Goal: Complete Application Form: Complete application form

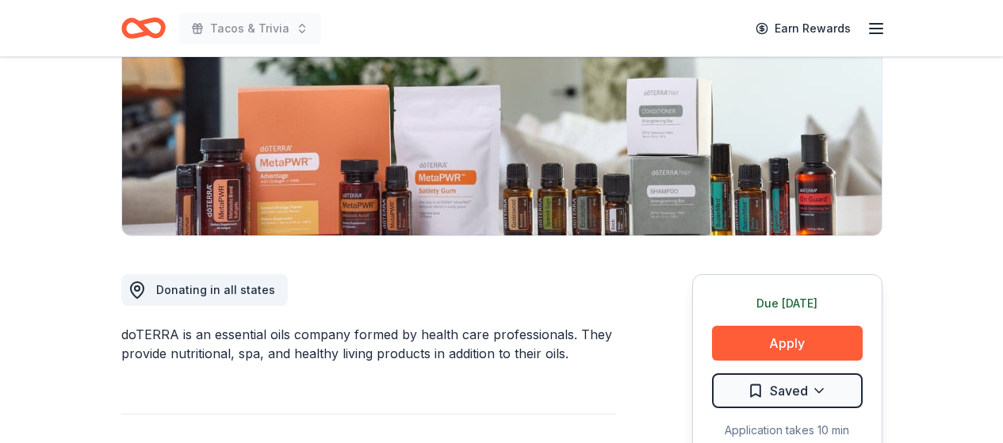
scroll to position [238, 0]
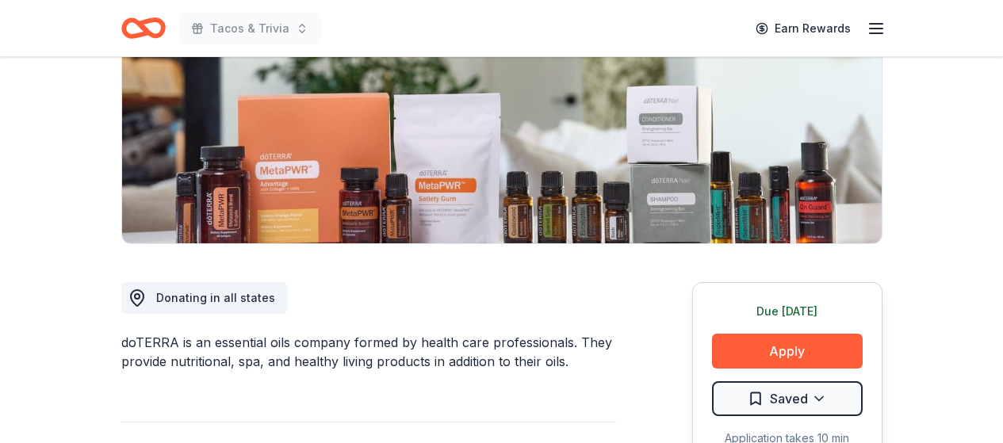
click at [135, 29] on icon "Home" at bounding box center [143, 28] width 44 height 37
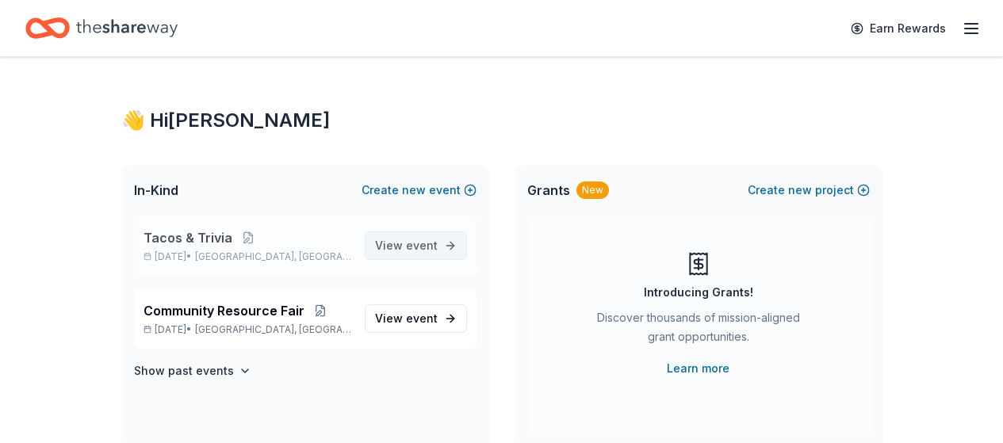
click at [417, 252] on span "View event" at bounding box center [406, 245] width 63 height 19
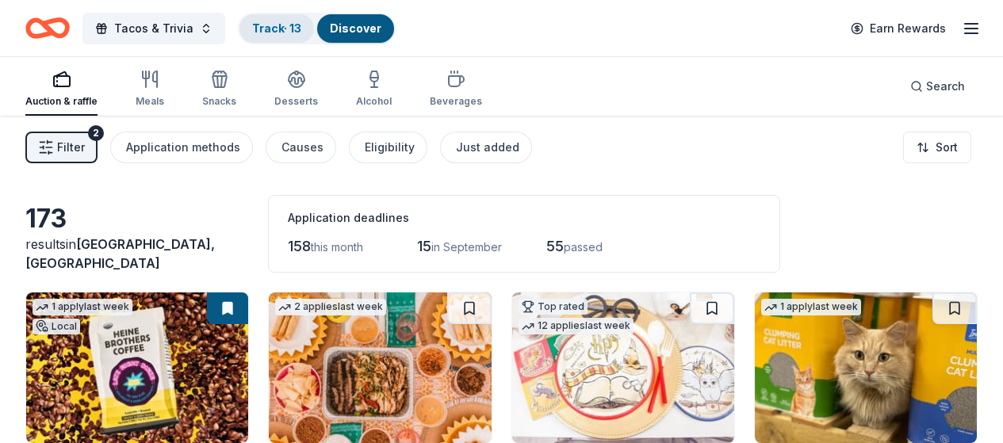
click at [296, 30] on link "Track · 13" at bounding box center [276, 27] width 49 height 13
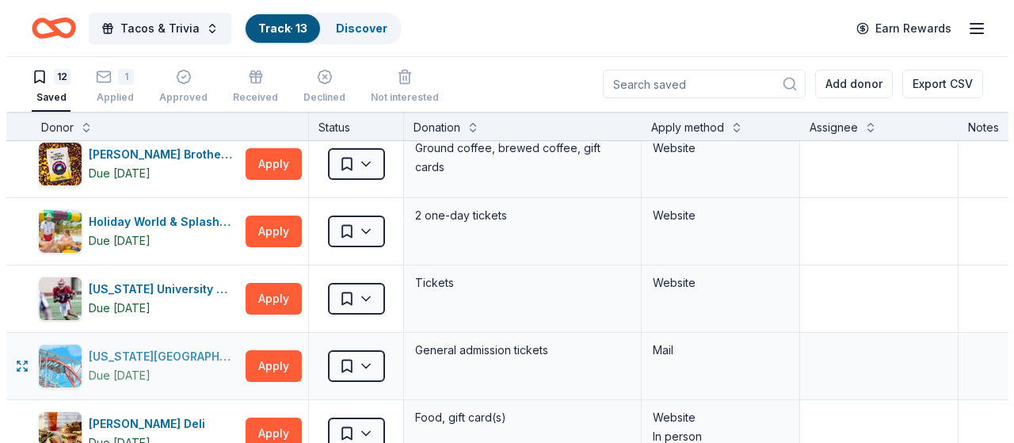
scroll to position [396, 0]
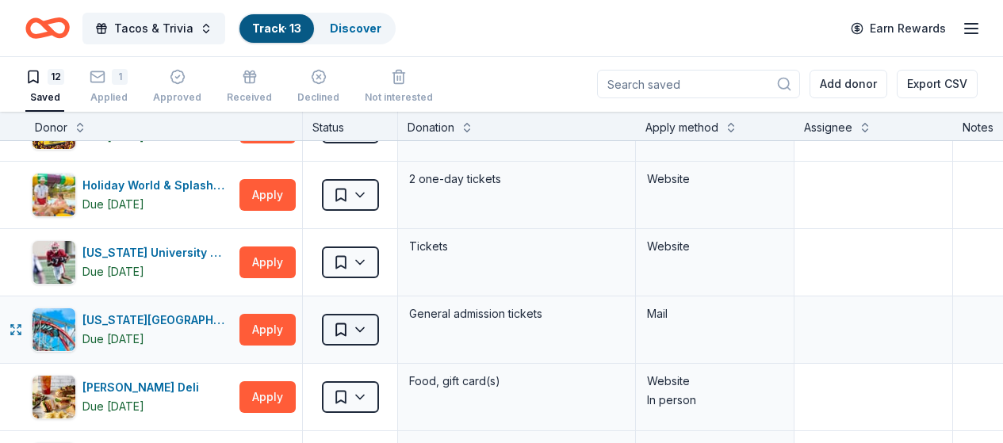
click at [366, 329] on html "10% Tacos & Trivia Track · 13 Discover Earn Rewards 12 Saved 1 Applied Approved…" at bounding box center [501, 220] width 1003 height 443
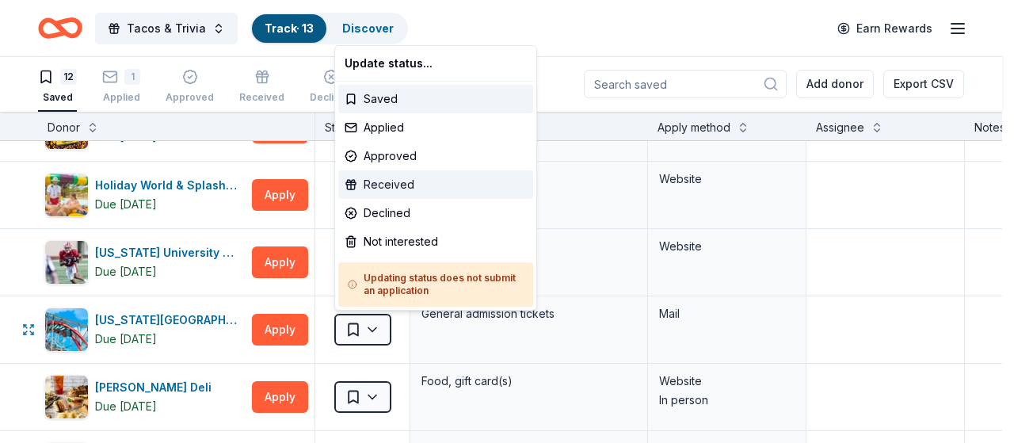
click at [387, 181] on div "Received" at bounding box center [435, 184] width 195 height 29
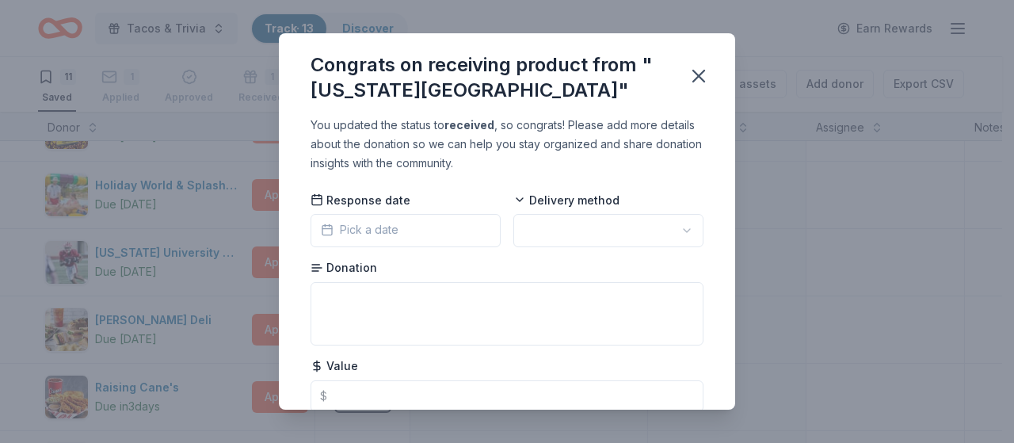
click at [392, 231] on span "Pick a date" at bounding box center [360, 229] width 78 height 19
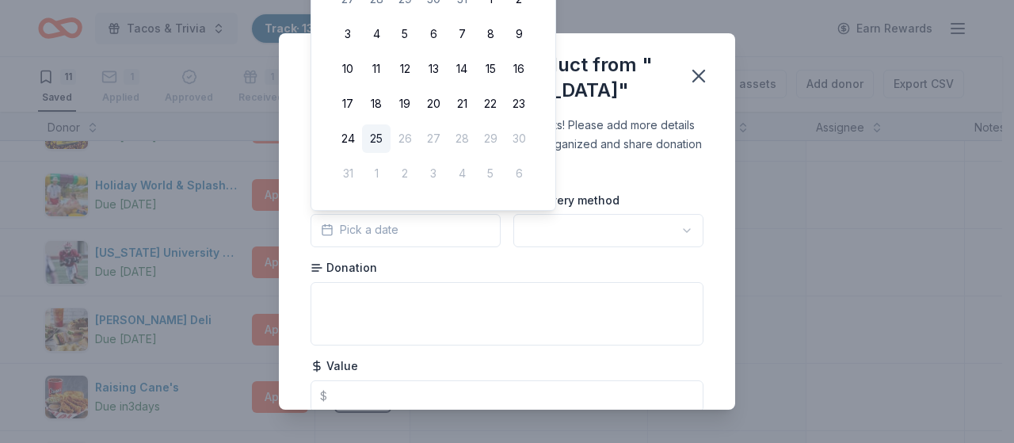
click at [378, 136] on button "25" at bounding box center [376, 138] width 29 height 29
click at [671, 229] on html "10% Tacos & Trivia Track · 13 Discover Earn Rewards 11 Saved 1 Applied Approved…" at bounding box center [507, 221] width 1014 height 443
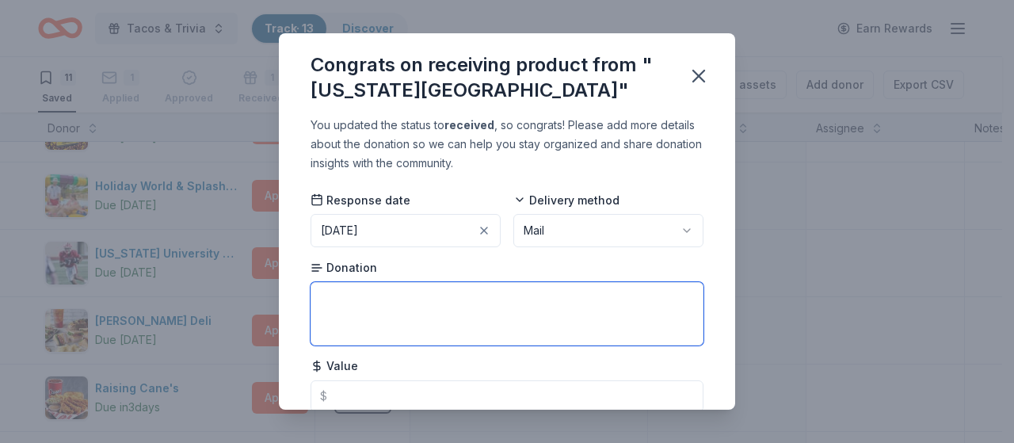
click at [501, 303] on textarea at bounding box center [507, 313] width 393 height 63
type textarea "$"
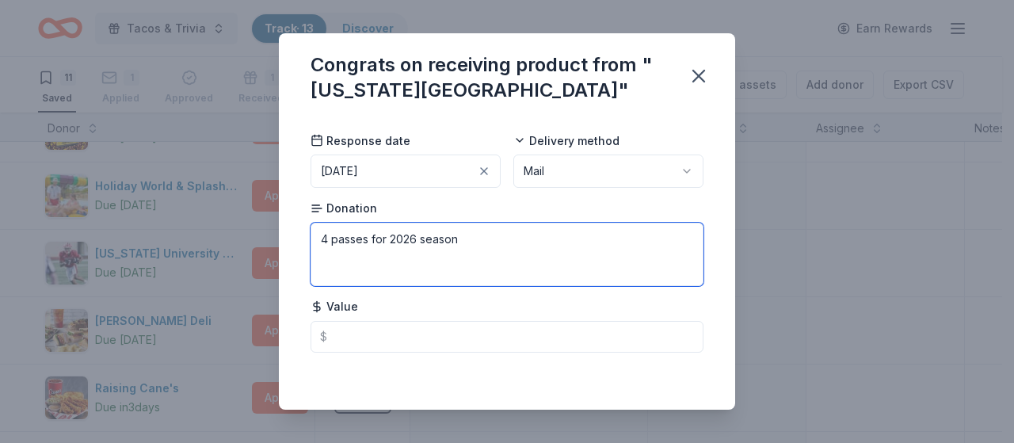
type textarea "4 passes for 2026 season"
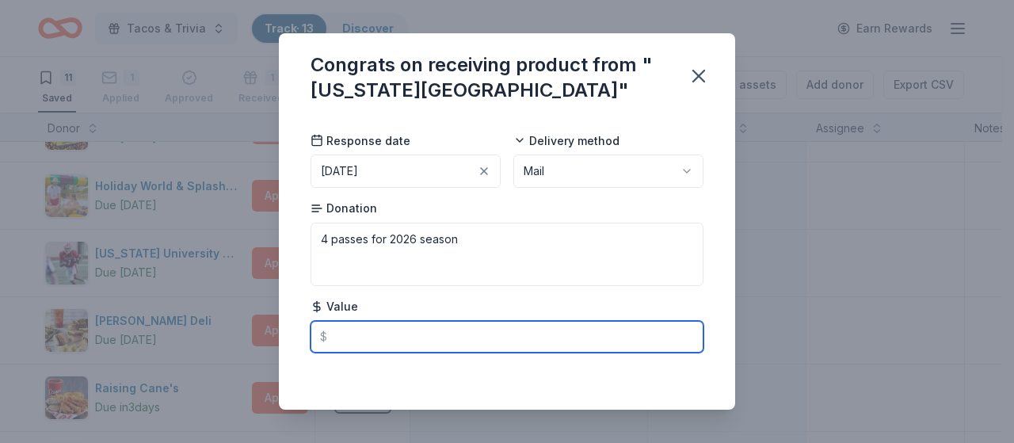
click at [382, 350] on input "text" at bounding box center [507, 337] width 393 height 32
click at [537, 338] on input "220" at bounding box center [507, 337] width 393 height 32
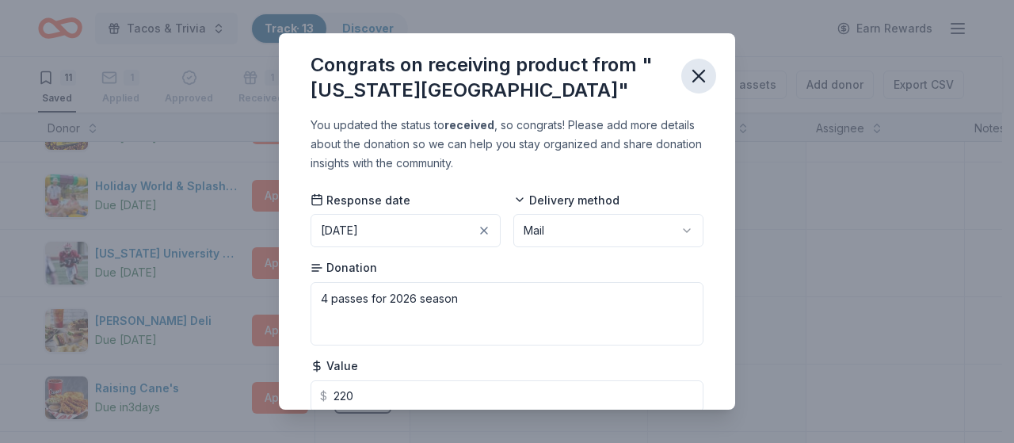
type input "220.00"
click at [705, 70] on icon "button" at bounding box center [699, 76] width 22 height 22
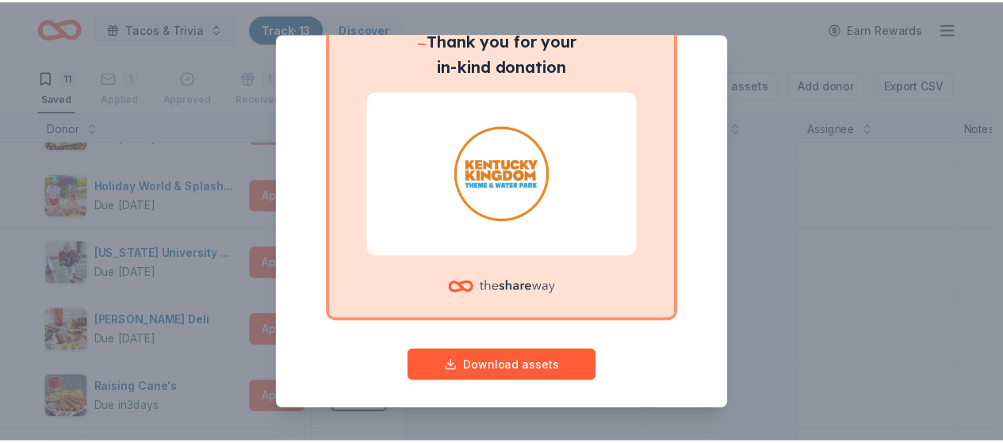
scroll to position [166, 0]
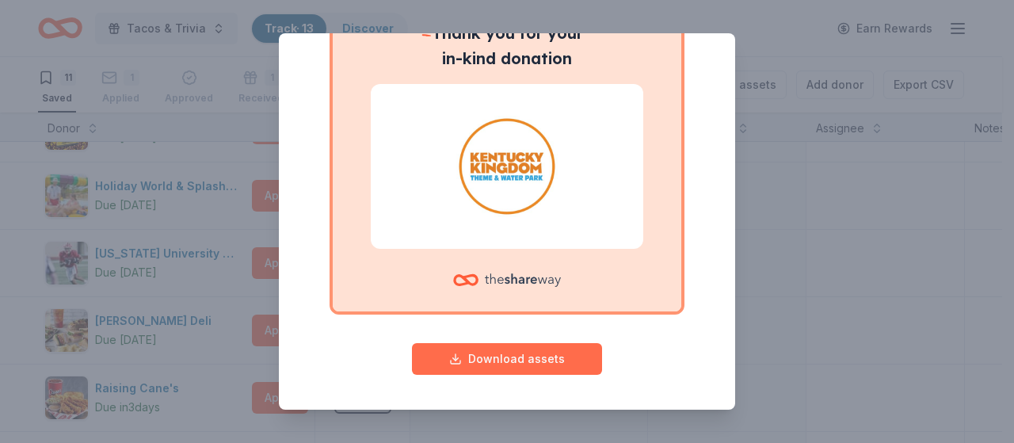
click at [502, 355] on button "Download assets" at bounding box center [507, 359] width 190 height 32
click at [483, 361] on button "Download assets" at bounding box center [507, 359] width 190 height 32
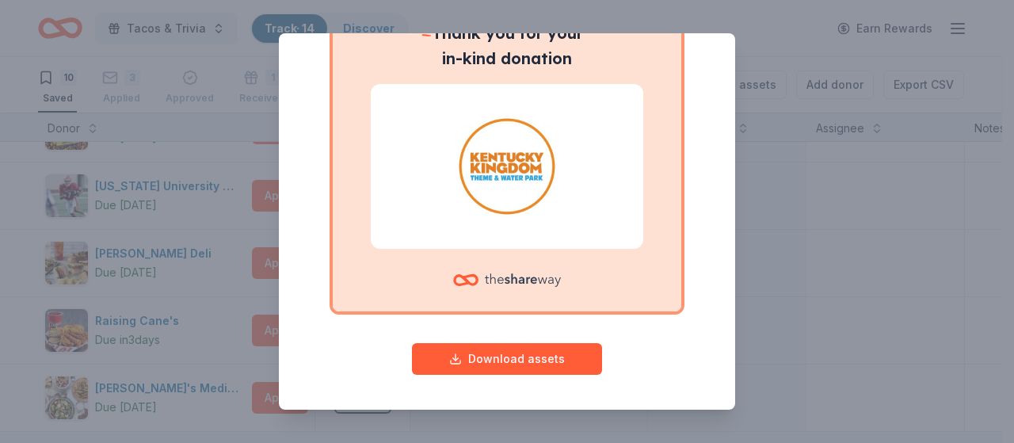
click at [799, 304] on div "Give your donor a shoutout! While not required, giving digital shoutouts helps …" at bounding box center [507, 221] width 1014 height 443
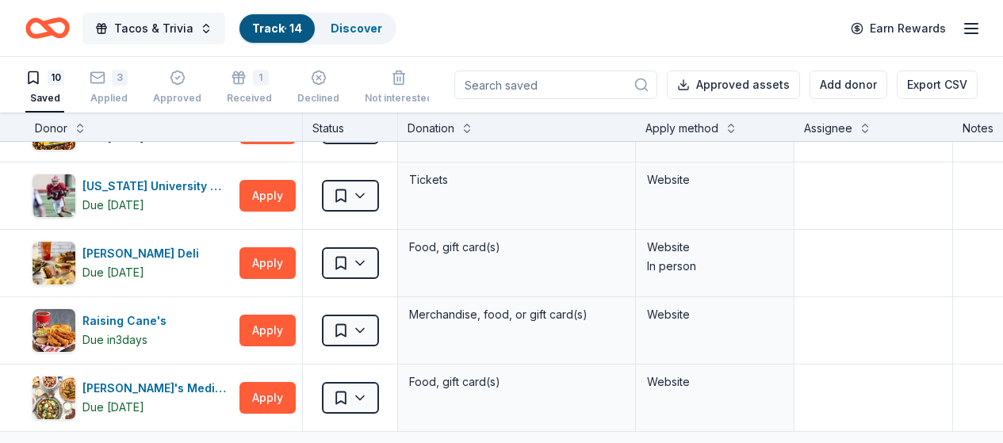
click at [205, 29] on button "Tacos & Trivia" at bounding box center [153, 29] width 143 height 32
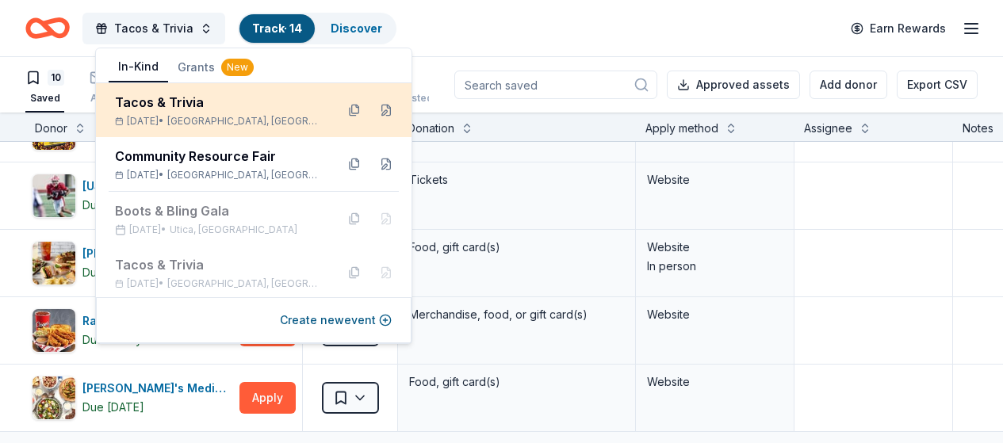
click at [202, 113] on div "Tacos & Trivia Sep 25, 2025 • Jeffersonville, IN" at bounding box center [219, 110] width 208 height 35
click at [183, 104] on div "Tacos & Trivia" at bounding box center [219, 102] width 208 height 19
click at [187, 108] on div "Tacos & Trivia" at bounding box center [219, 102] width 208 height 19
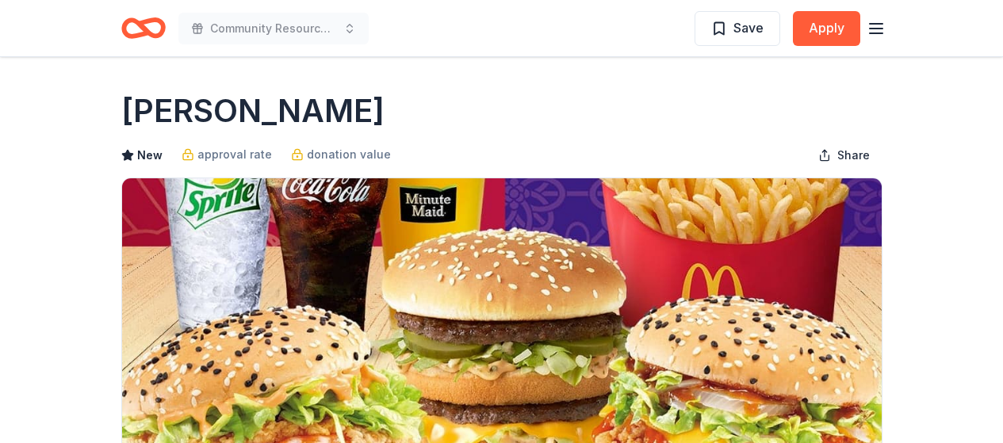
click at [147, 25] on icon "Home" at bounding box center [143, 28] width 44 height 37
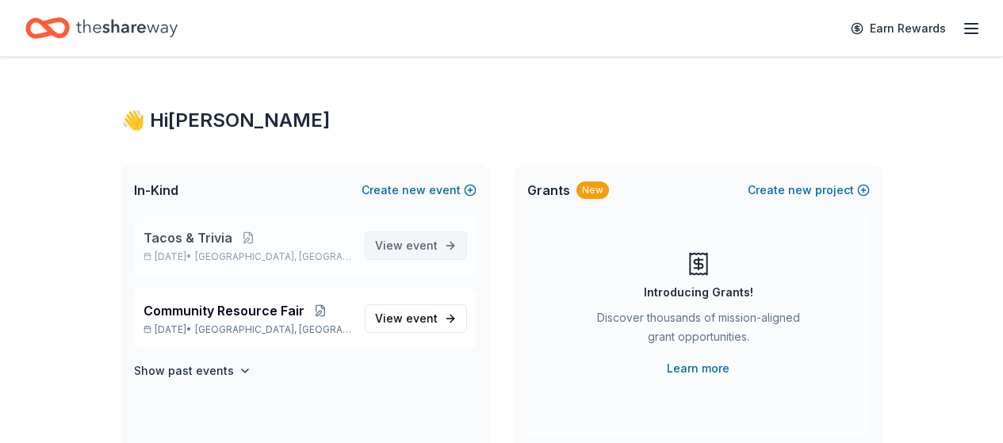
click at [434, 242] on span "event" at bounding box center [422, 245] width 32 height 13
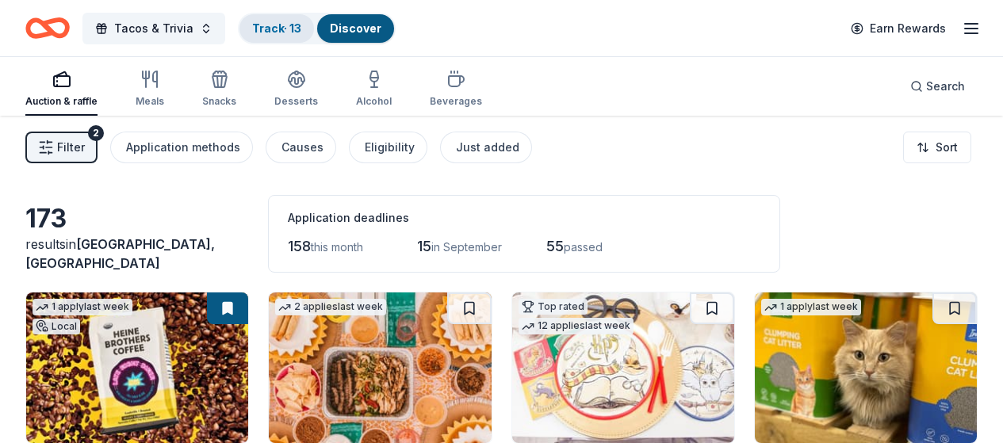
click at [294, 23] on link "Track · 13" at bounding box center [276, 27] width 49 height 13
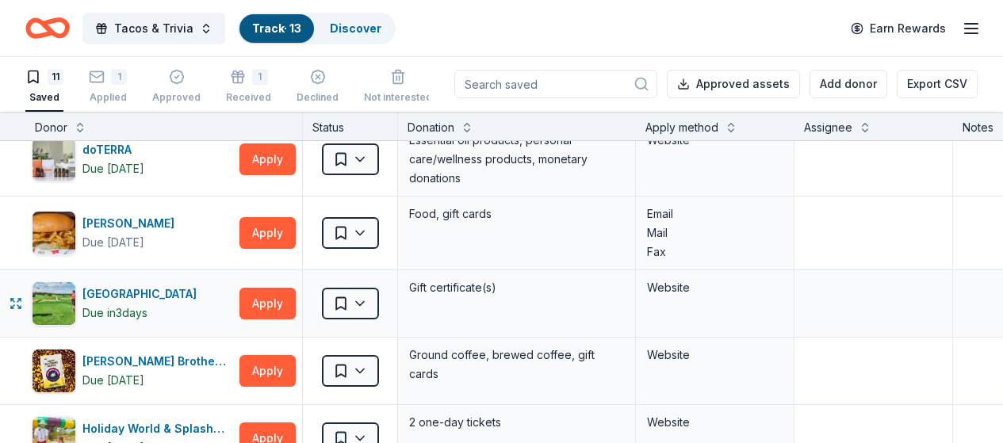
scroll to position [238, 0]
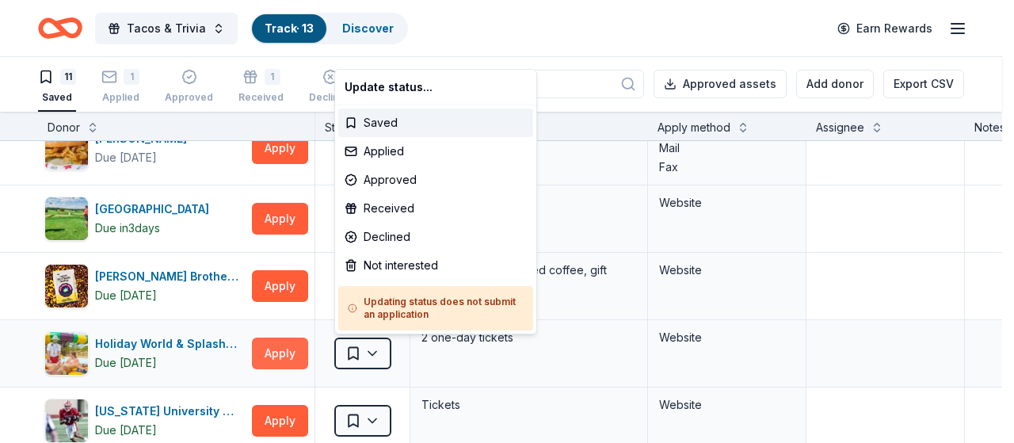
click at [365, 362] on html "10% Tacos & Trivia Track · 13 Discover Earn Rewards 11 Saved 1 Applied Approved…" at bounding box center [507, 220] width 1014 height 443
click at [494, 363] on html "10% Tacos & Trivia Track · 13 Discover Earn Rewards 11 Saved 1 Applied Approved…" at bounding box center [507, 220] width 1014 height 443
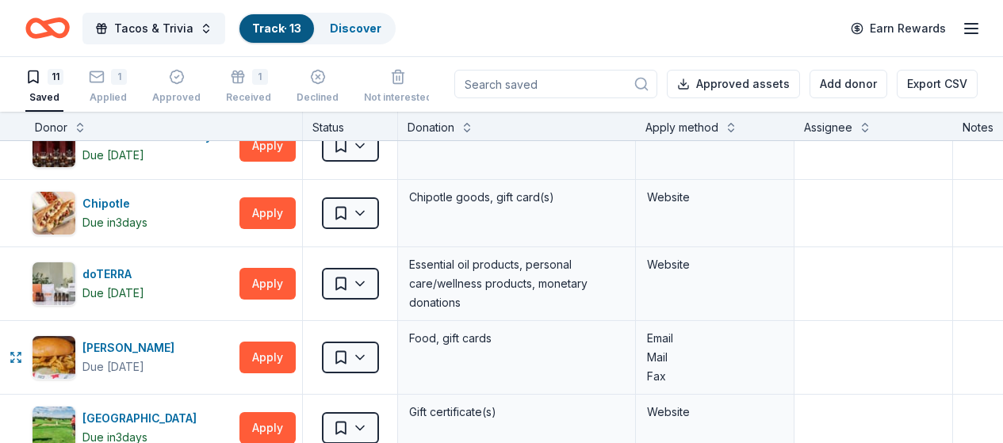
scroll to position [0, 0]
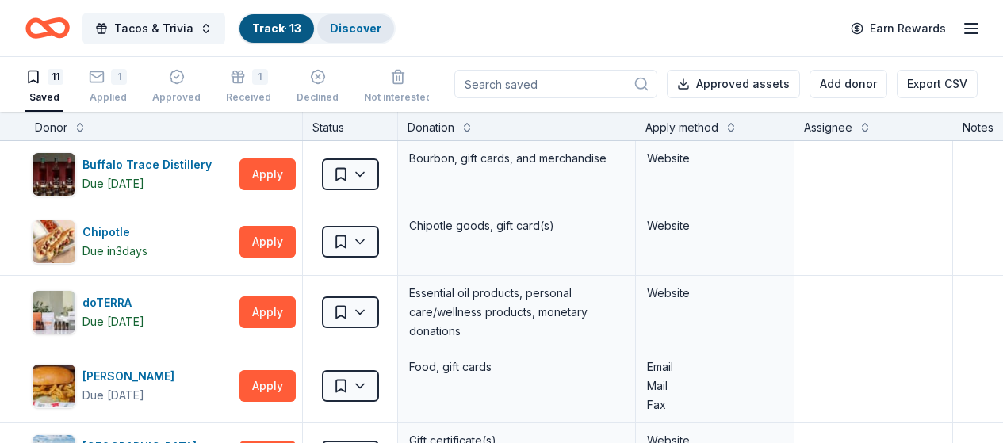
click at [362, 29] on link "Discover" at bounding box center [356, 27] width 52 height 13
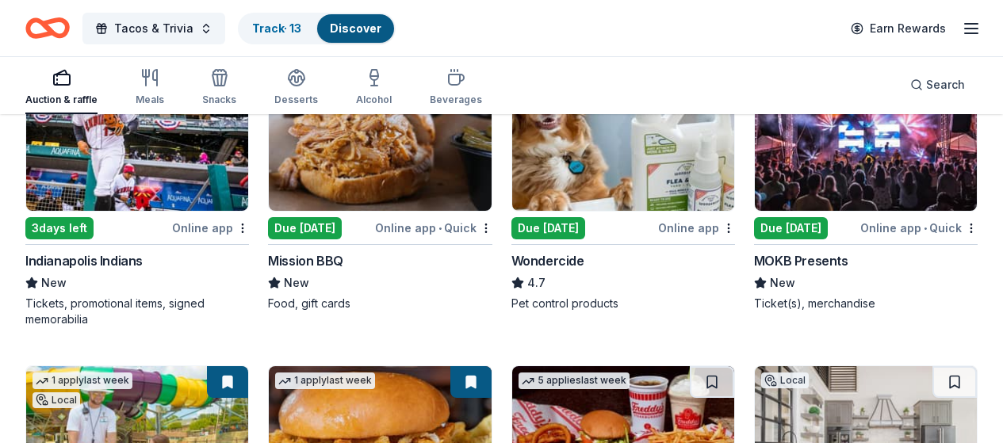
scroll to position [872, 0]
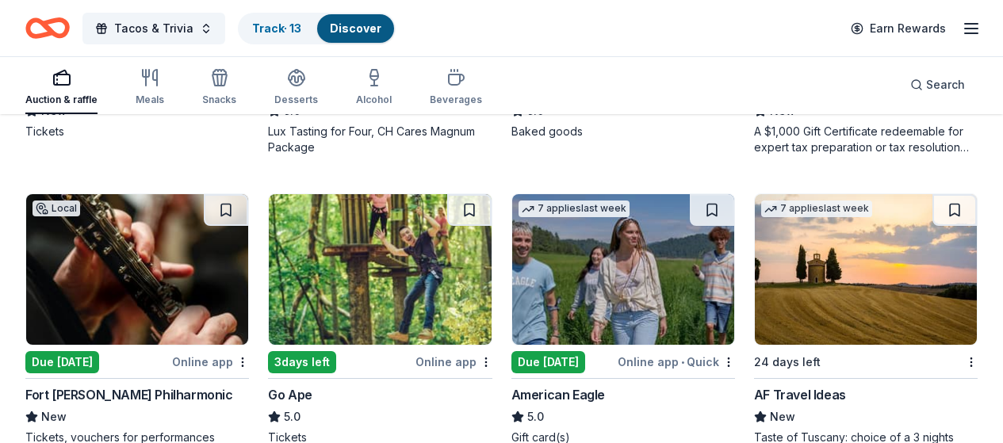
scroll to position [1981, 0]
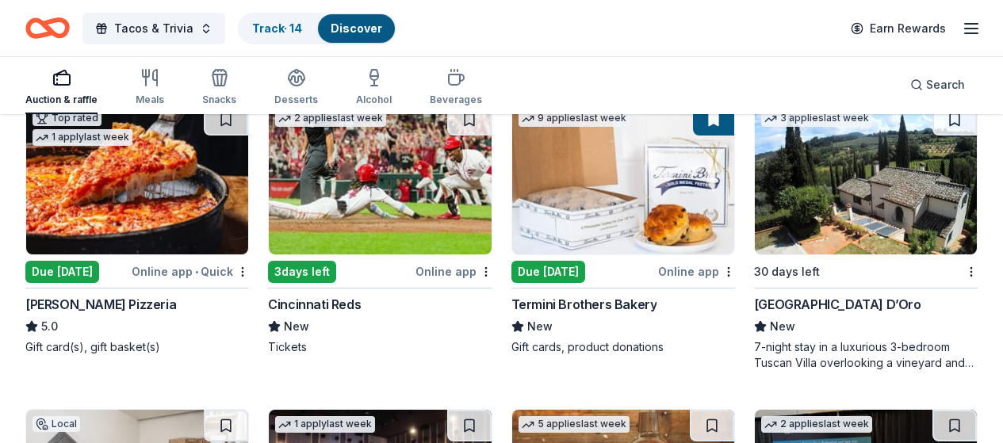
scroll to position [2378, 0]
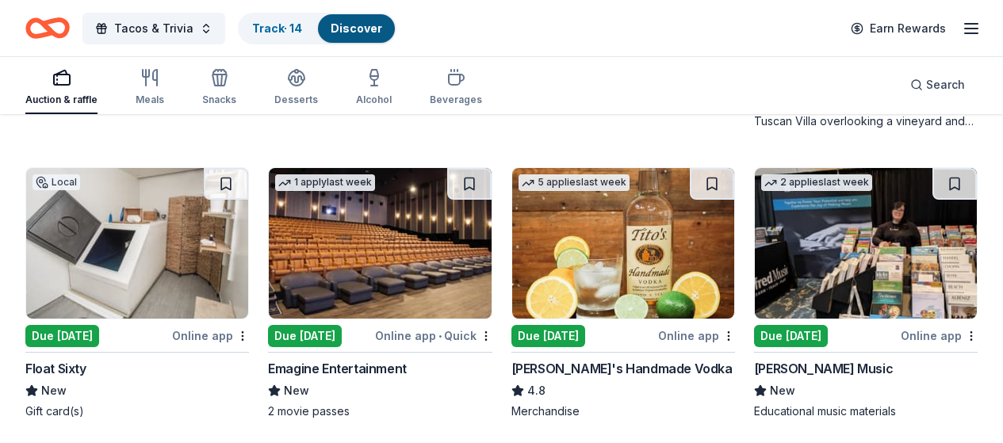
scroll to position [2536, 0]
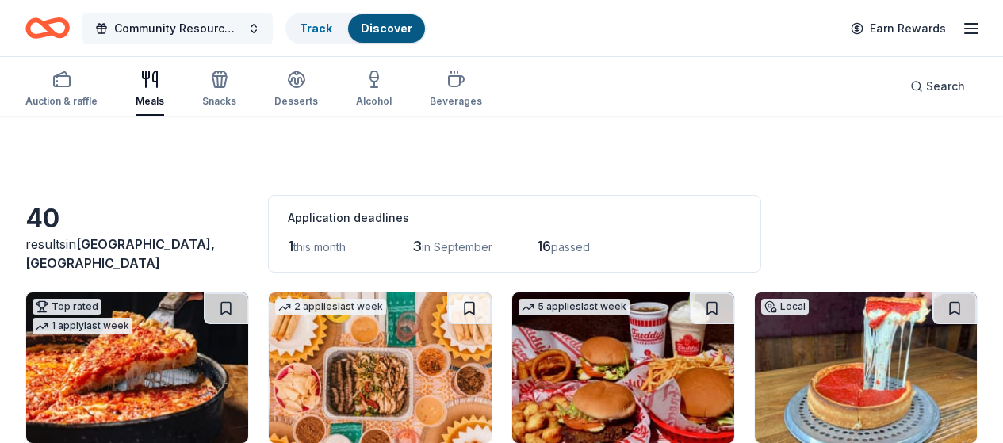
scroll to position [1110, 0]
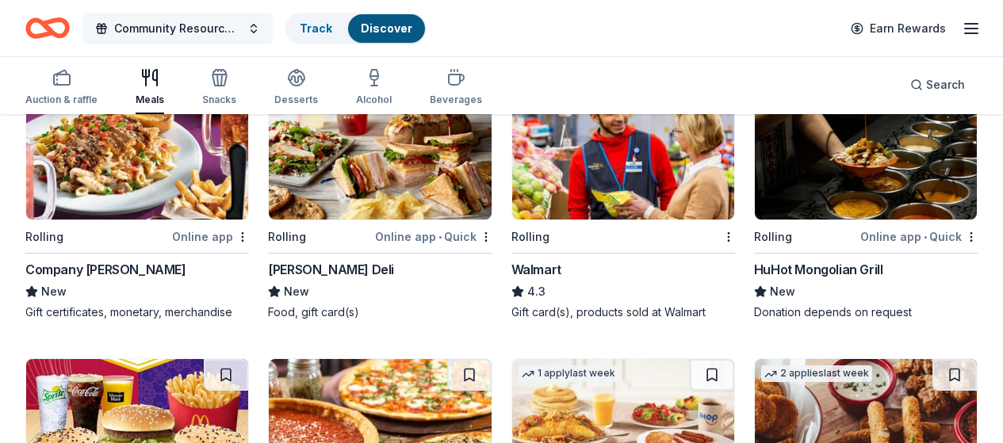
click at [265, 26] on button "Community Resource Fair" at bounding box center [177, 29] width 190 height 32
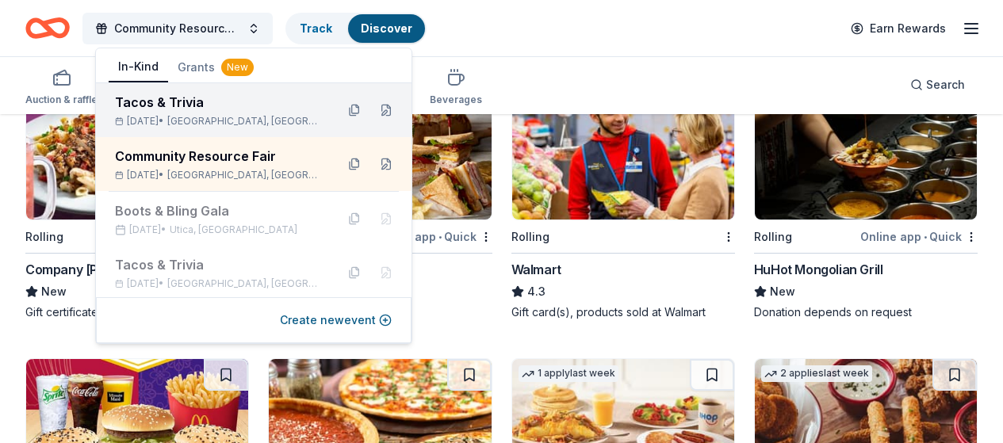
click at [199, 109] on div "Tacos & Trivia" at bounding box center [219, 102] width 208 height 19
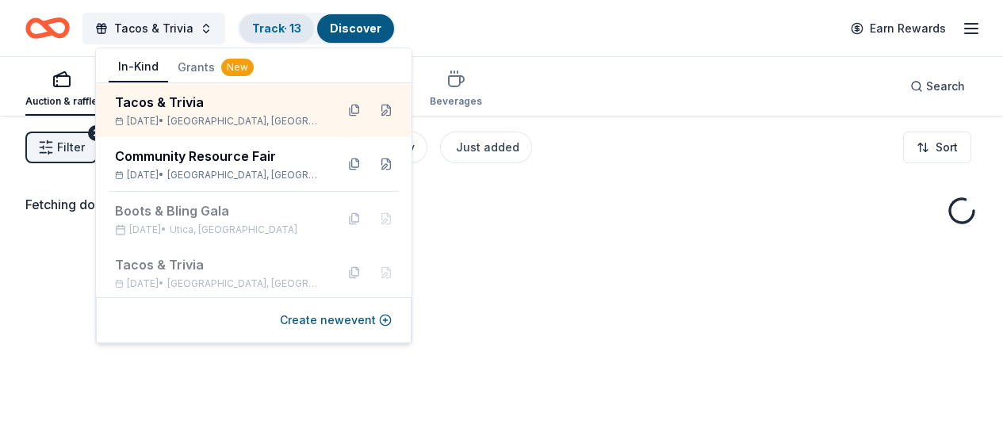
click at [281, 28] on link "Track · 13" at bounding box center [276, 27] width 49 height 13
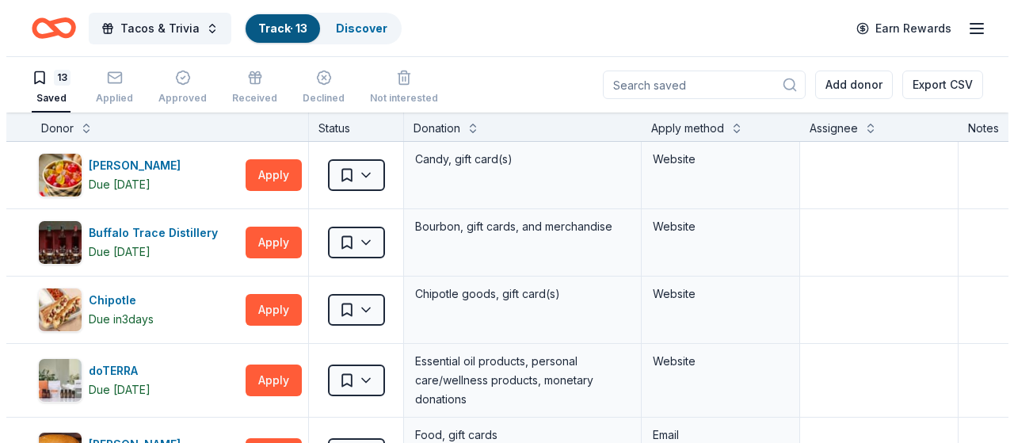
scroll to position [1, 0]
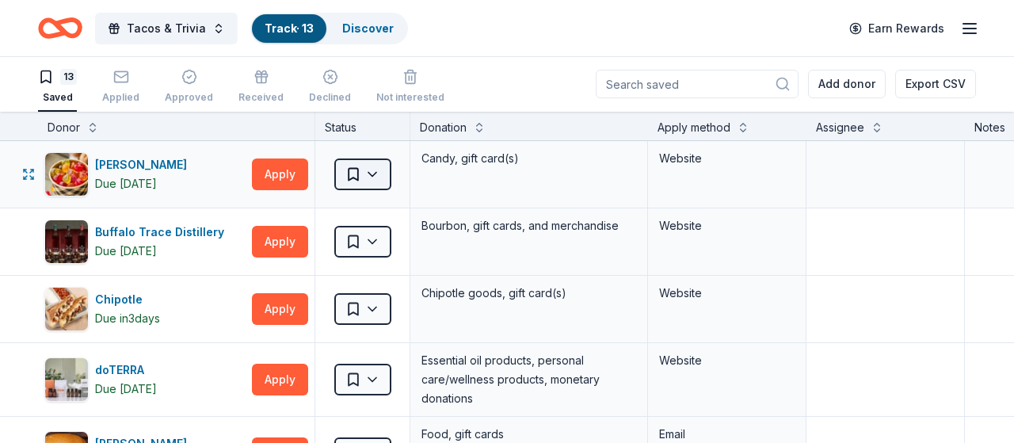
click at [370, 173] on html "Tacos & Trivia Track · 13 Discover Earn Rewards 13 Saved Applied Approved Recei…" at bounding box center [507, 220] width 1014 height 443
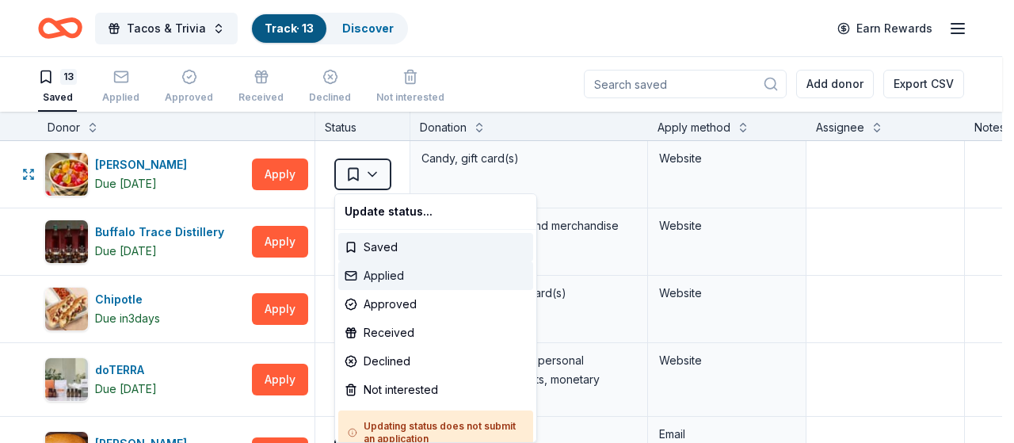
click at [401, 276] on div "Applied" at bounding box center [435, 276] width 195 height 29
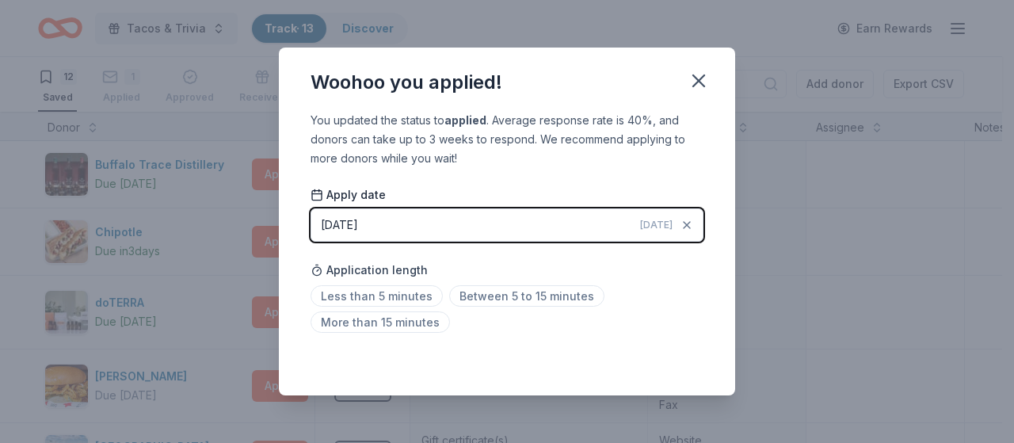
click at [346, 228] on div "[DATE]" at bounding box center [339, 225] width 37 height 19
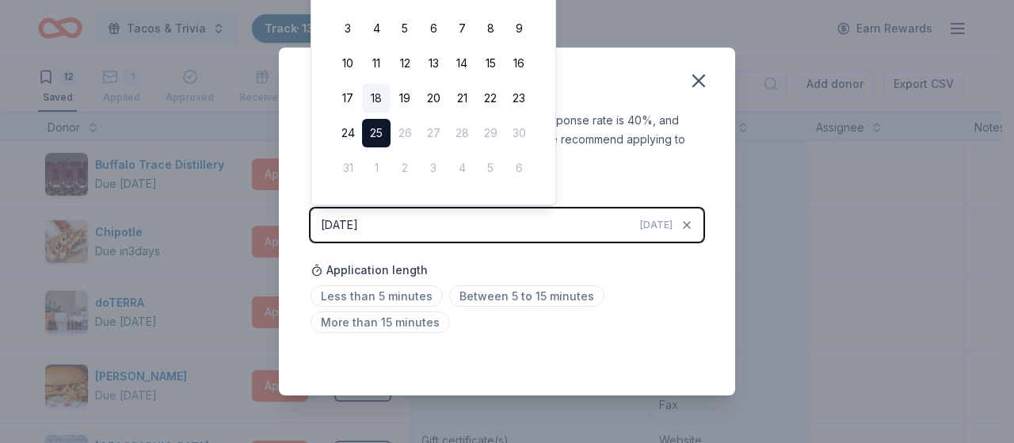
click at [378, 94] on button "18" at bounding box center [376, 98] width 29 height 29
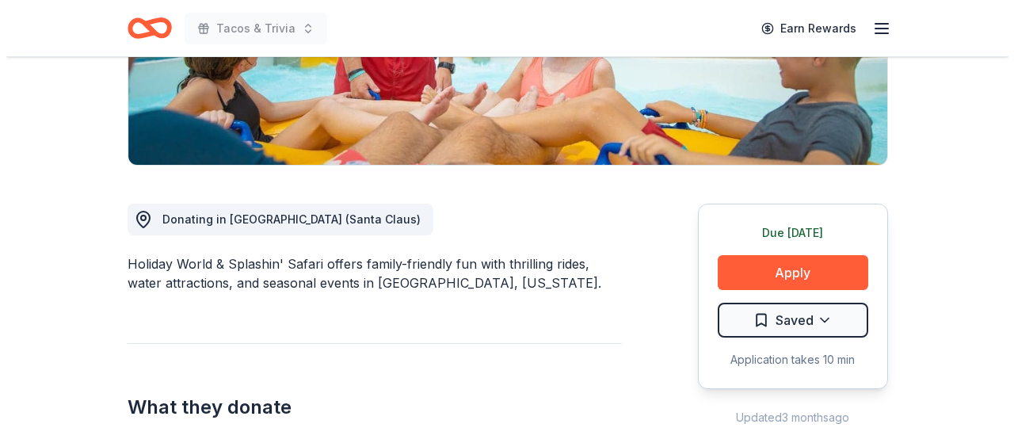
scroll to position [317, 0]
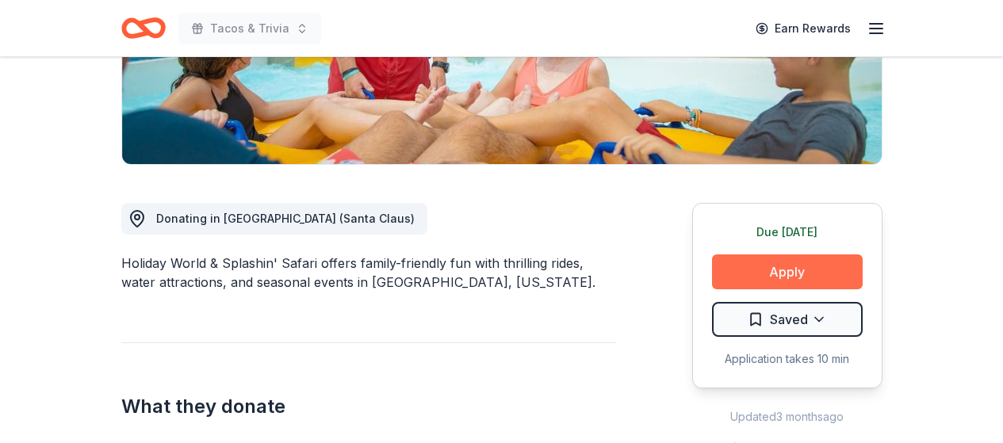
click at [793, 269] on button "Apply" at bounding box center [787, 271] width 151 height 35
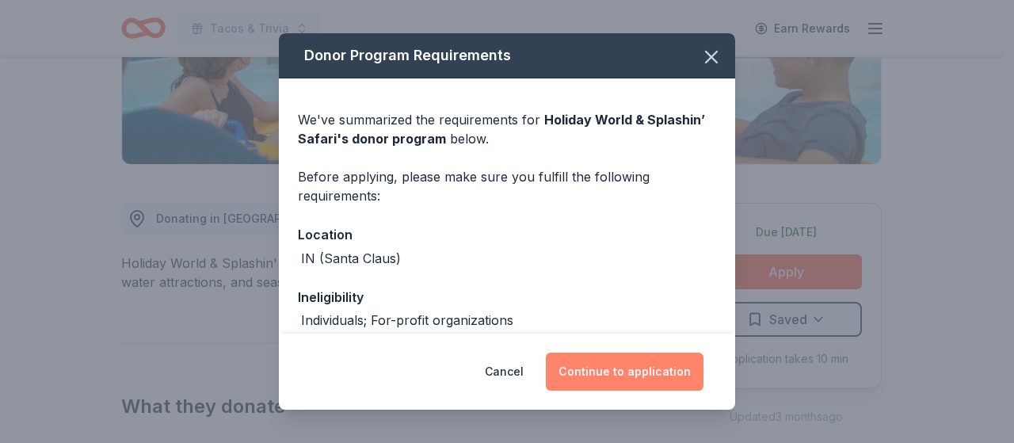
click at [641, 365] on button "Continue to application" at bounding box center [625, 372] width 158 height 38
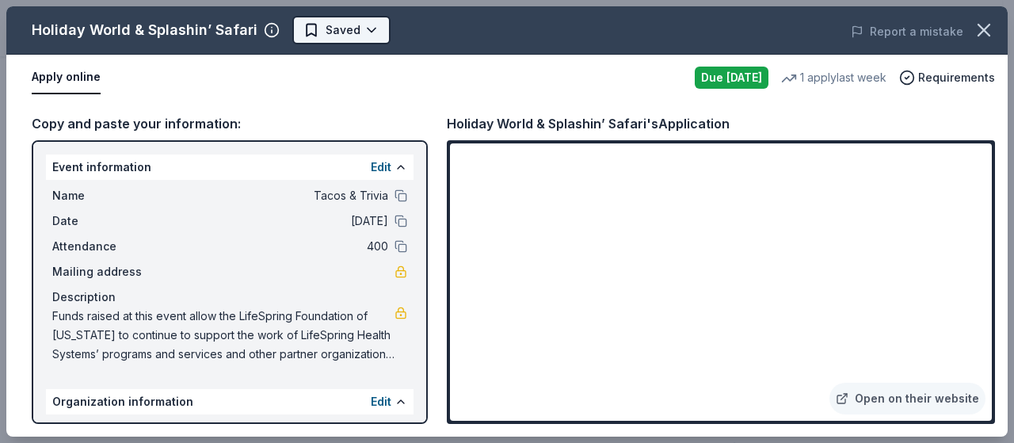
scroll to position [0, 0]
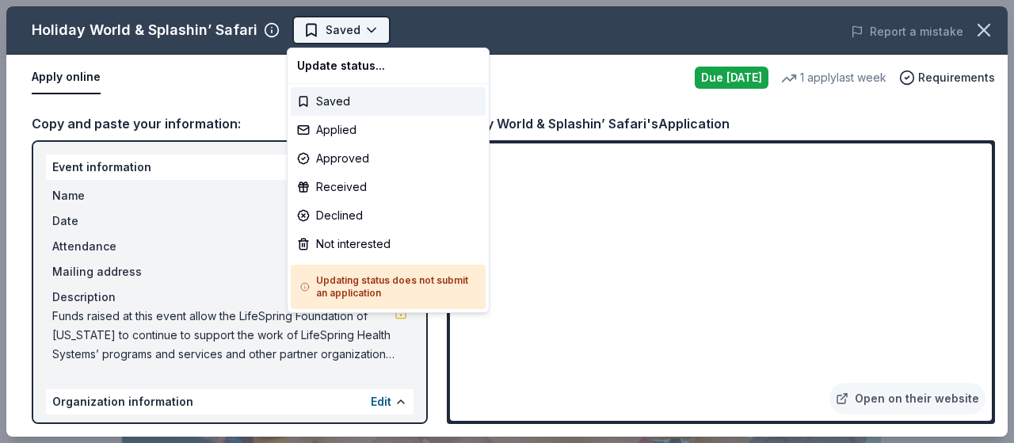
click at [342, 29] on html "Tacos & Trivia Saved Apply Due [DATE] Share Holiday World & Splashin’ Safari Ne…" at bounding box center [507, 221] width 1014 height 443
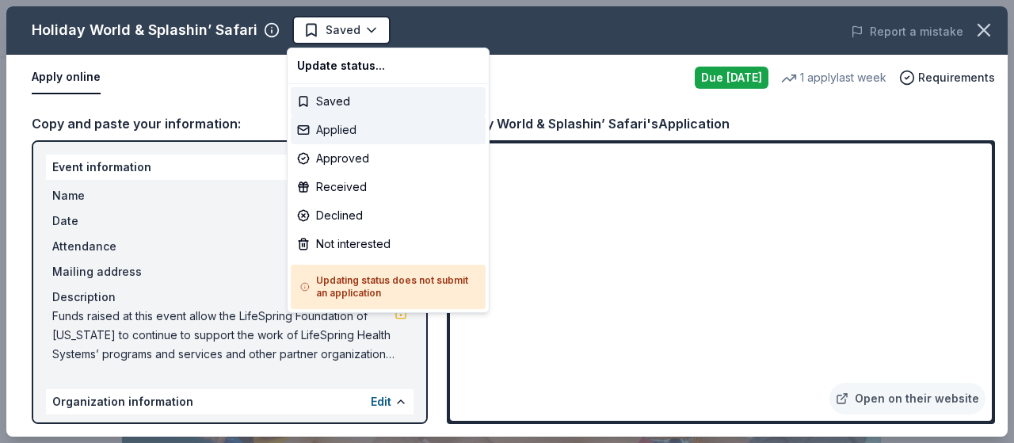
click at [338, 136] on div "Applied" at bounding box center [388, 130] width 195 height 29
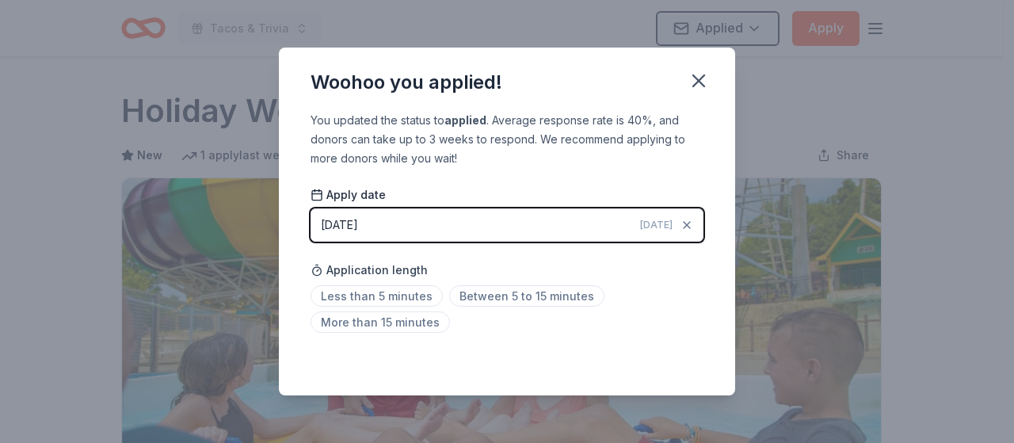
click at [350, 224] on div "[DATE]" at bounding box center [339, 225] width 37 height 19
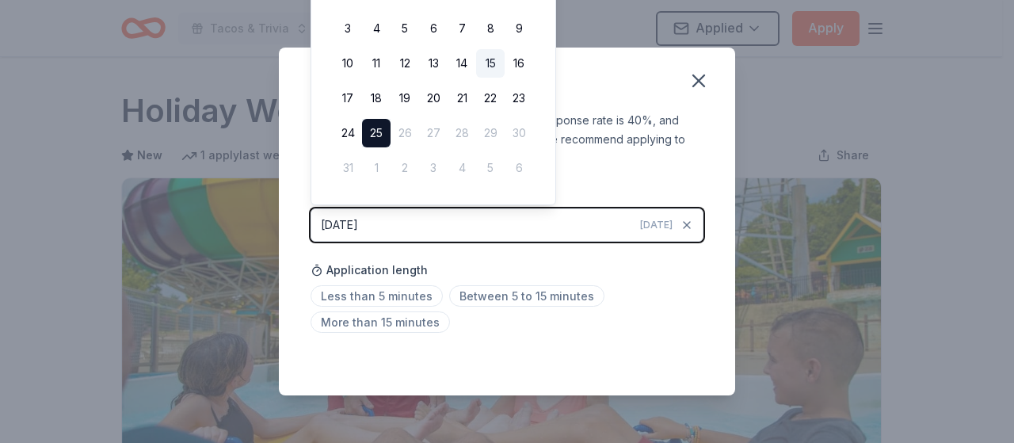
click at [493, 62] on button "15" at bounding box center [490, 63] width 29 height 29
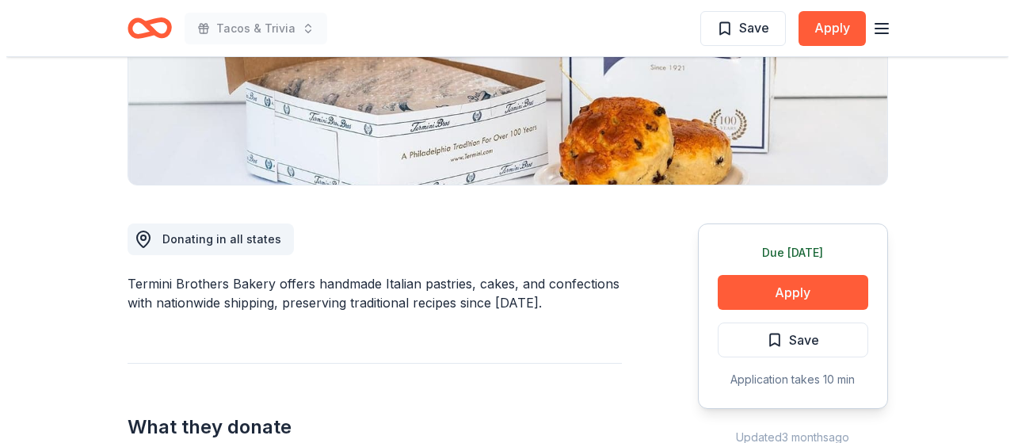
scroll to position [317, 0]
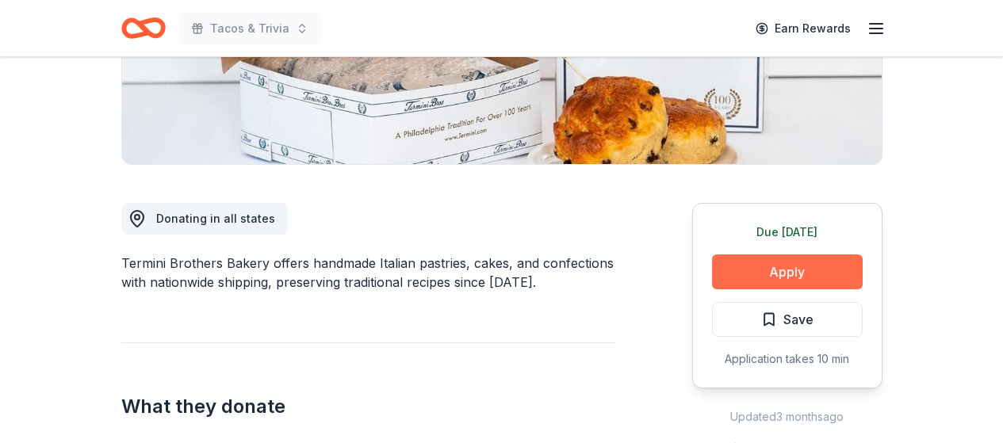
click at [770, 261] on button "Apply" at bounding box center [787, 271] width 151 height 35
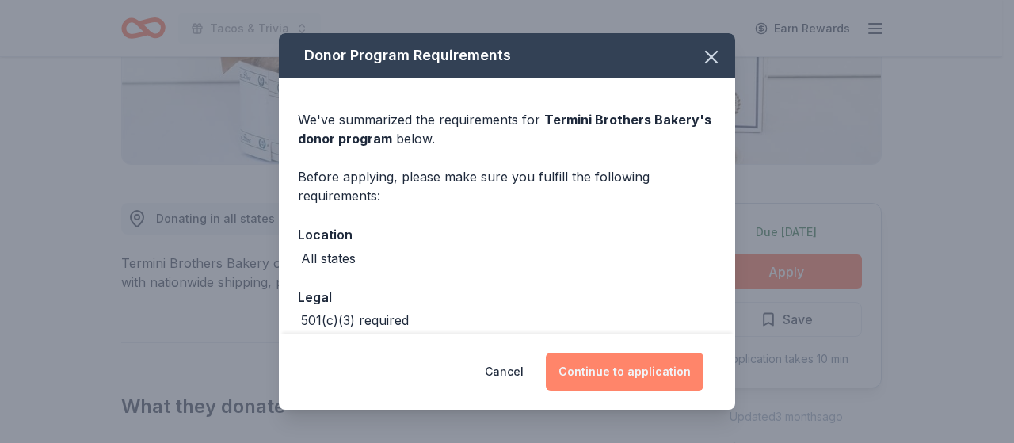
click at [635, 372] on button "Continue to application" at bounding box center [625, 372] width 158 height 38
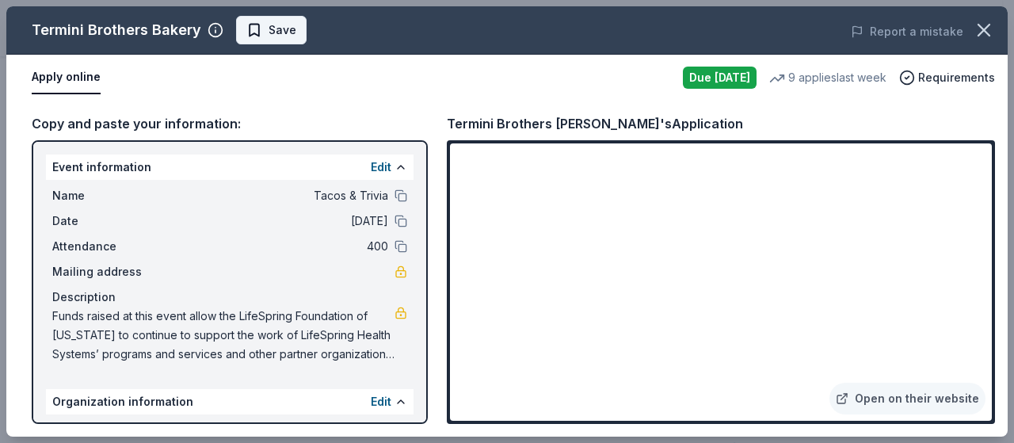
click at [269, 26] on span "Save" at bounding box center [283, 30] width 28 height 19
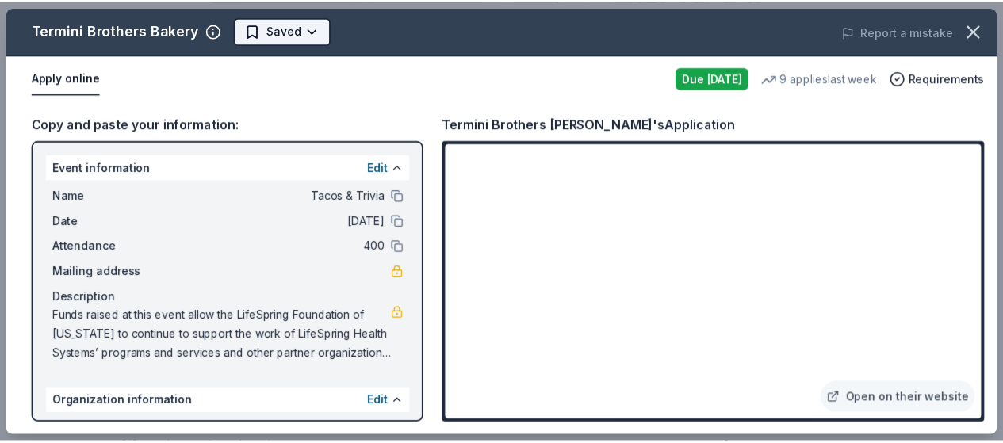
scroll to position [0, 0]
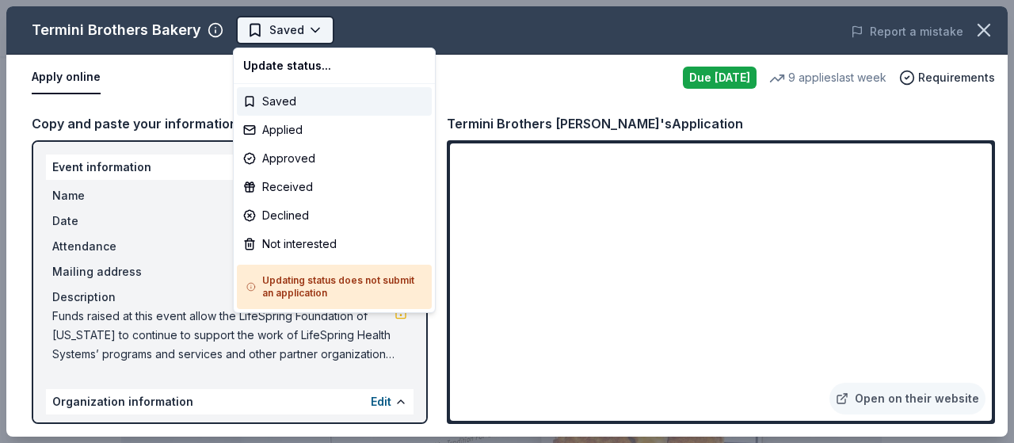
click at [310, 33] on body "Tacos & Trivia Saved Apply Due tomorrow Share Termini Brothers Bakery New 9 app…" at bounding box center [501, 221] width 1003 height 443
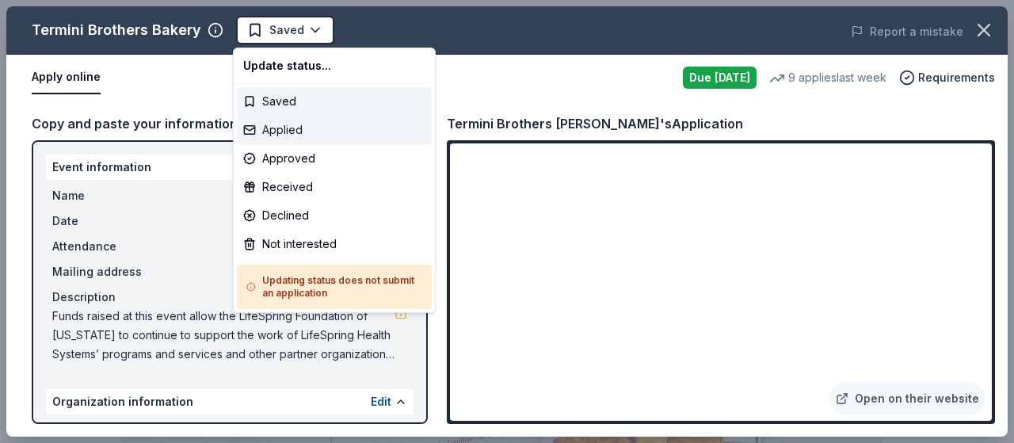
click at [294, 128] on div "Applied" at bounding box center [334, 130] width 195 height 29
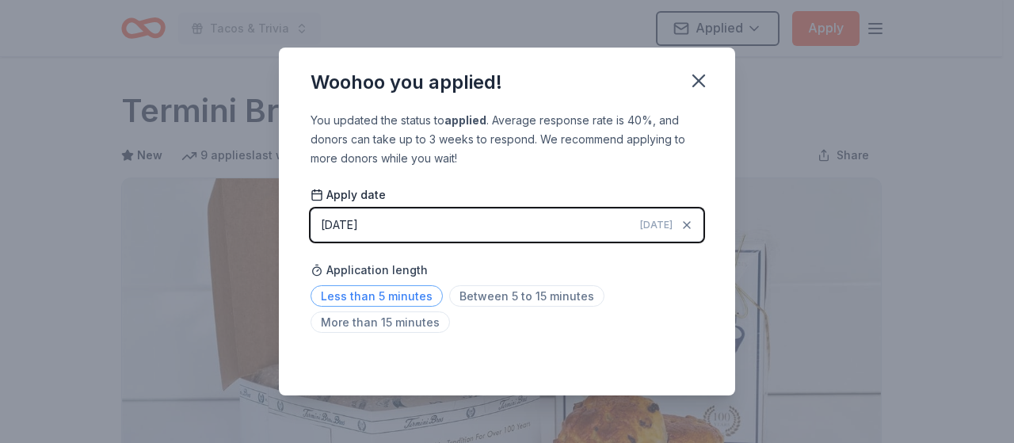
click at [375, 300] on span "Less than 5 minutes" at bounding box center [377, 295] width 132 height 21
click at [698, 80] on icon "button" at bounding box center [698, 80] width 11 height 11
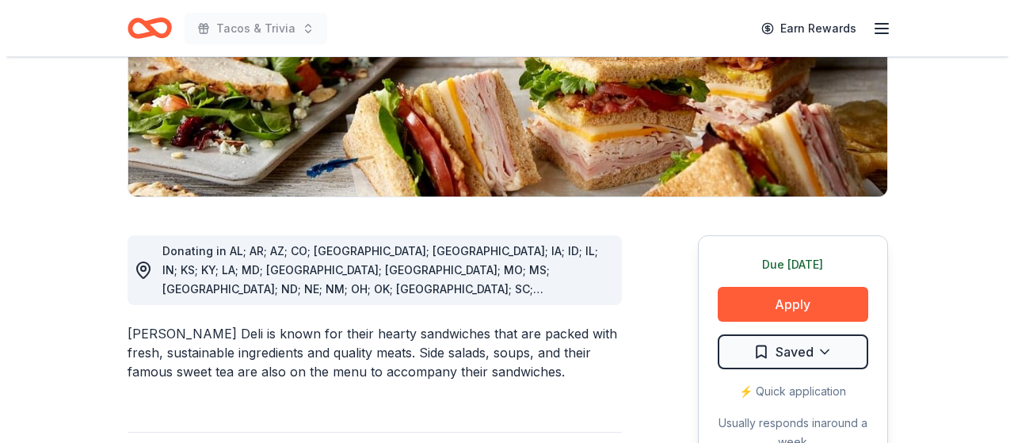
scroll to position [317, 0]
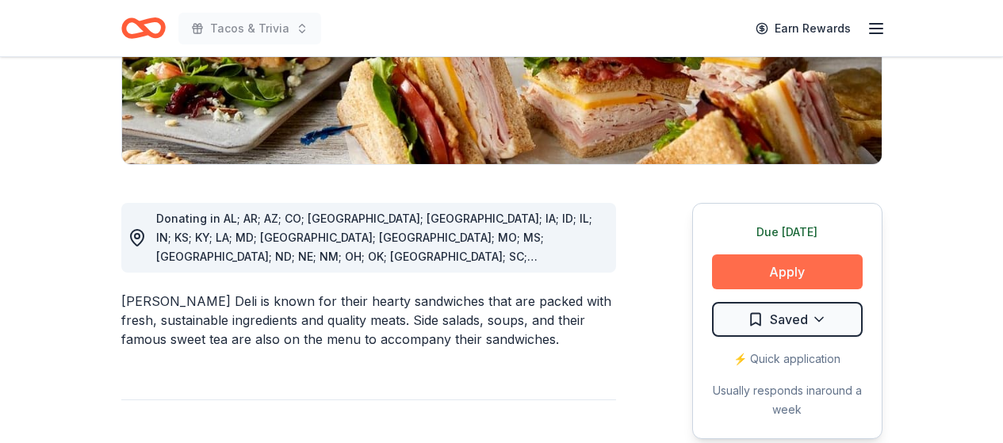
click at [812, 271] on button "Apply" at bounding box center [787, 271] width 151 height 35
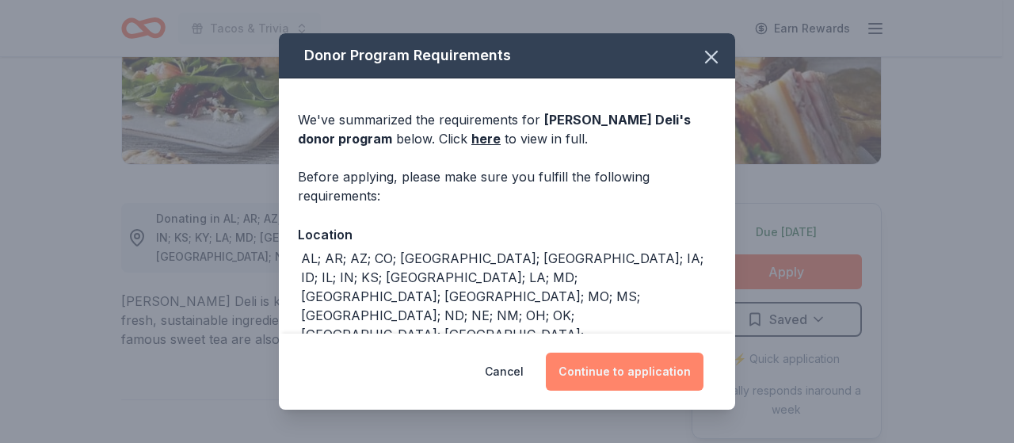
click at [649, 370] on button "Continue to application" at bounding box center [625, 372] width 158 height 38
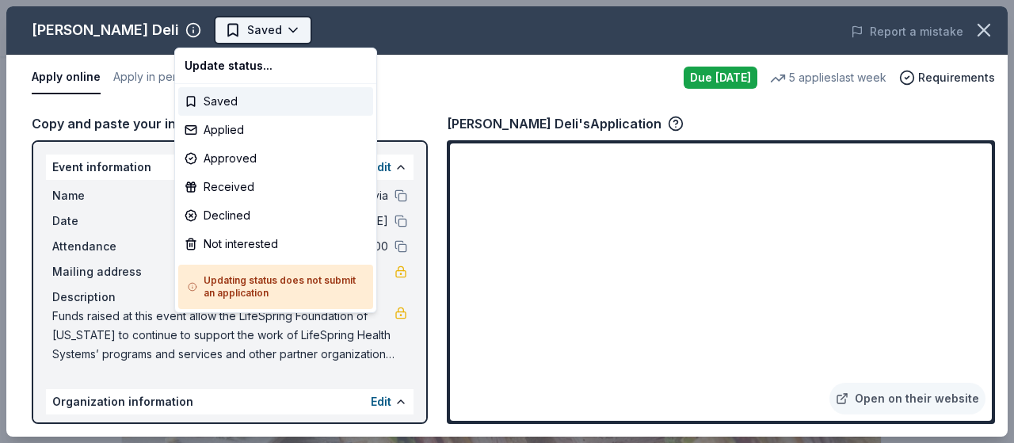
scroll to position [0, 0]
click at [245, 25] on body "Tacos & Trivia Saved Apply Due [DATE] Share [PERSON_NAME] Deli New 5 applies la…" at bounding box center [501, 221] width 1003 height 443
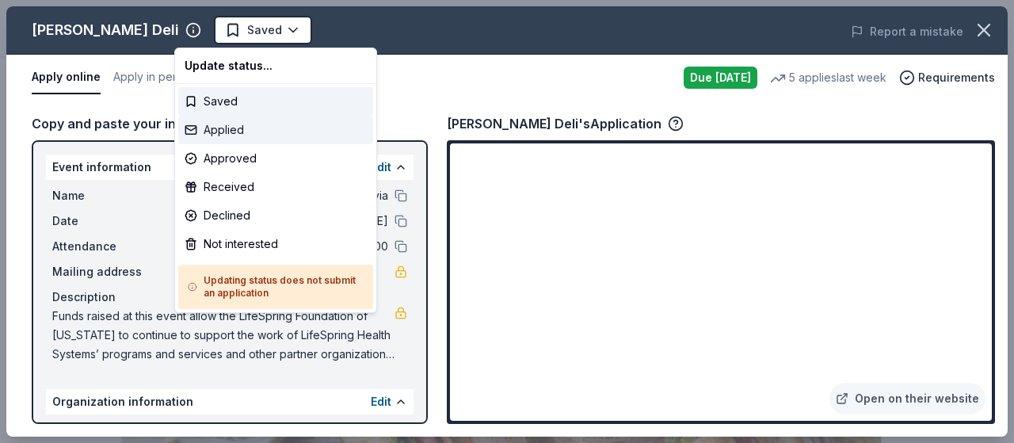
click at [249, 126] on div "Applied" at bounding box center [275, 130] width 195 height 29
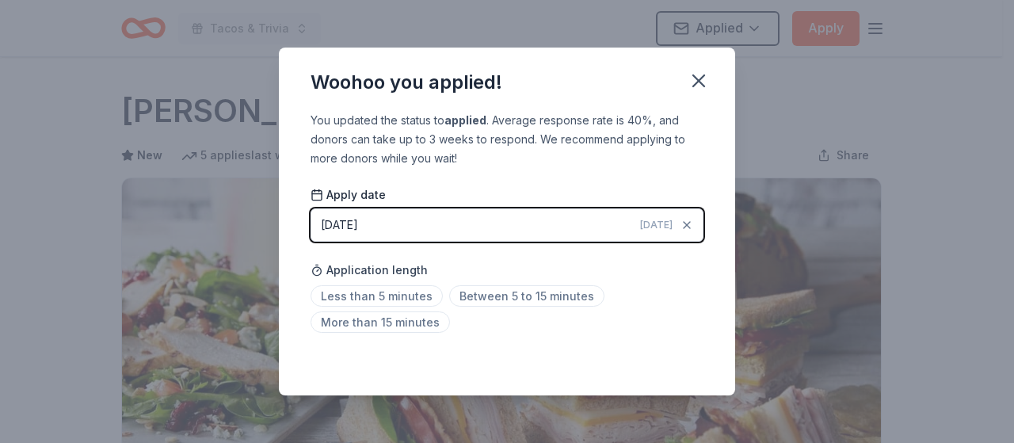
click at [358, 223] on div "[DATE]" at bounding box center [339, 225] width 37 height 19
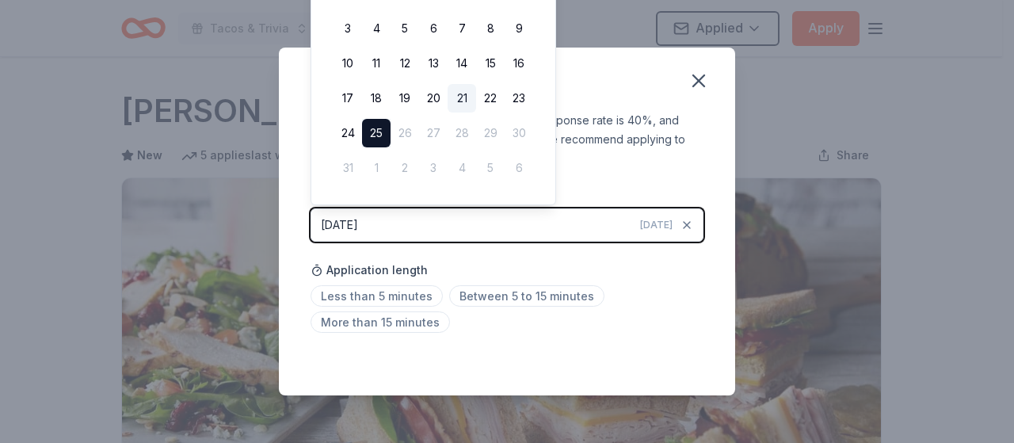
click at [462, 97] on button "21" at bounding box center [462, 98] width 29 height 29
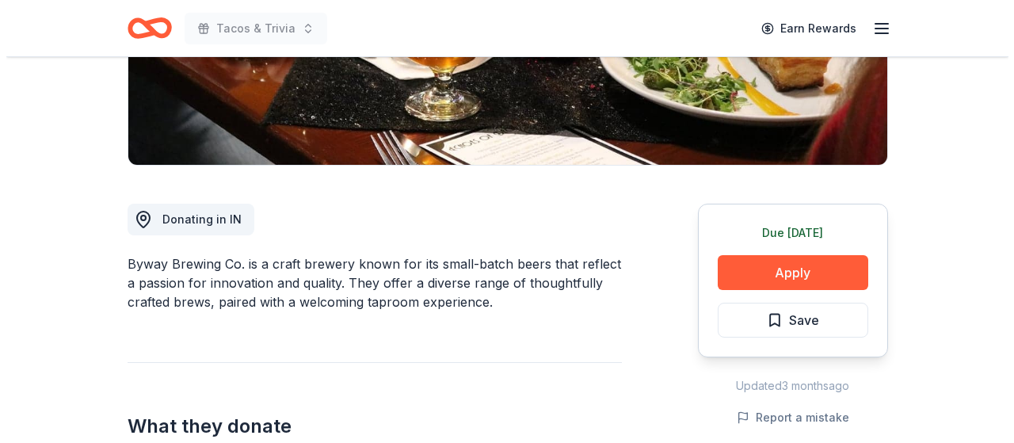
scroll to position [317, 0]
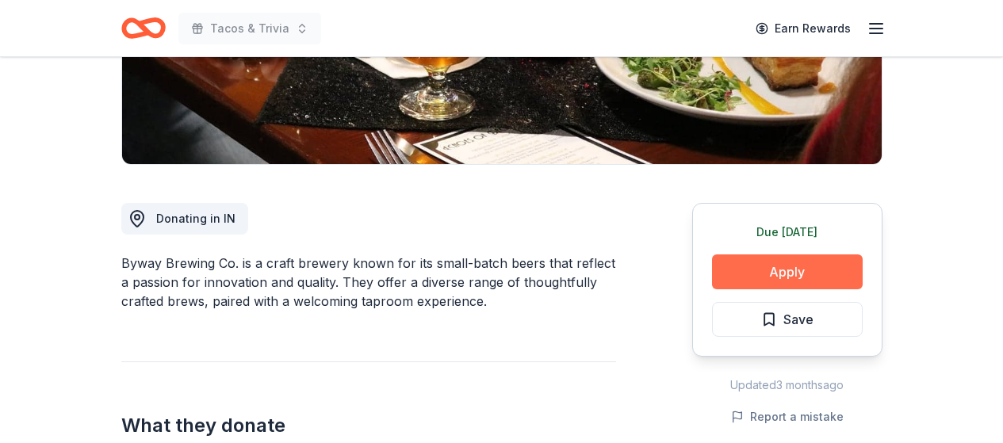
click at [778, 264] on button "Apply" at bounding box center [787, 271] width 151 height 35
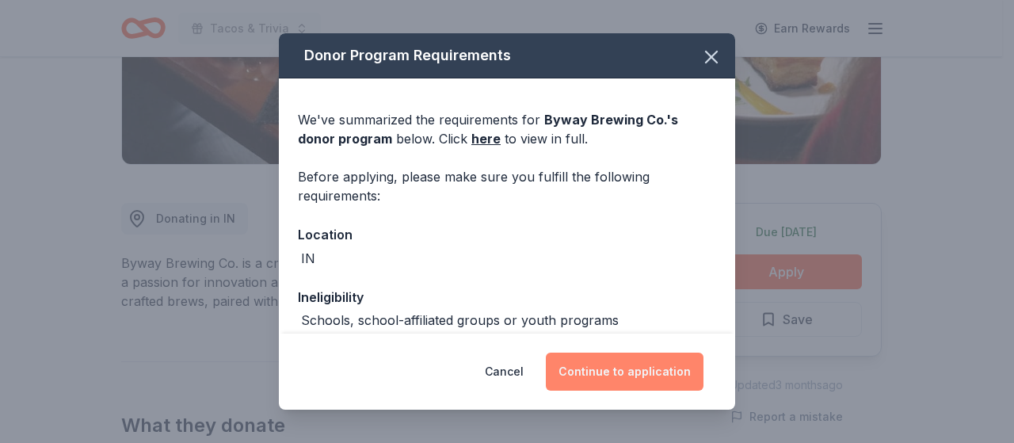
click at [647, 370] on button "Continue to application" at bounding box center [625, 372] width 158 height 38
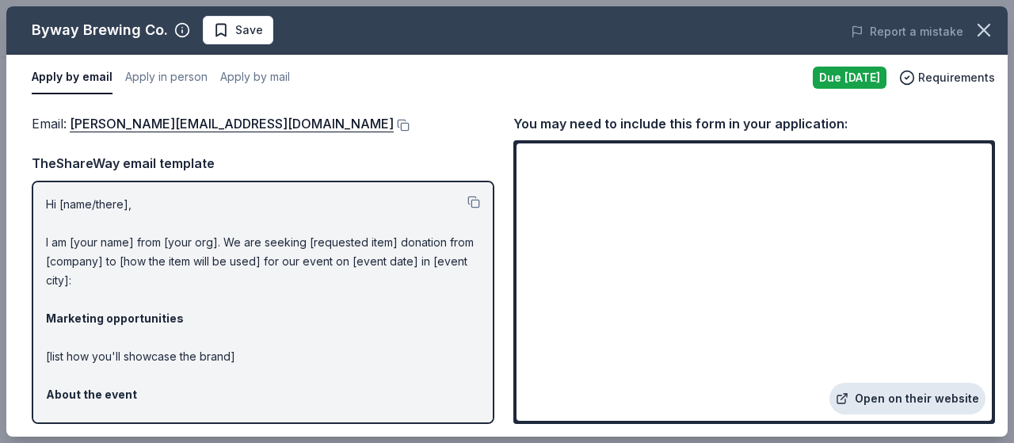
click at [910, 399] on link "Open on their website" at bounding box center [908, 399] width 156 height 32
